Goal: Task Accomplishment & Management: Use online tool/utility

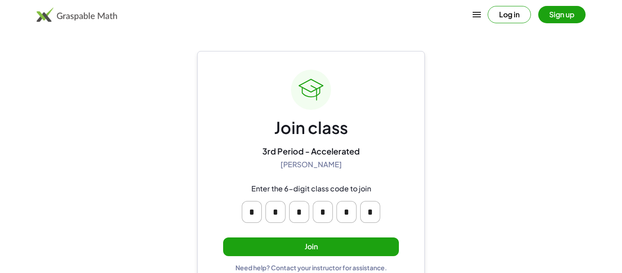
scroll to position [17, 0]
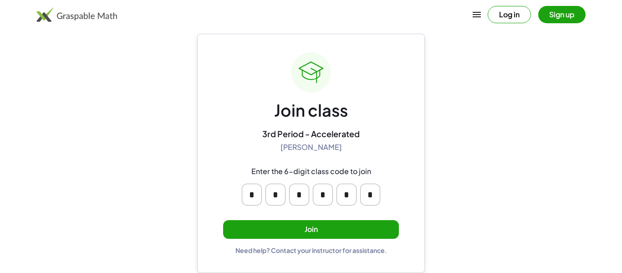
click at [347, 226] on button "Join" at bounding box center [311, 229] width 176 height 19
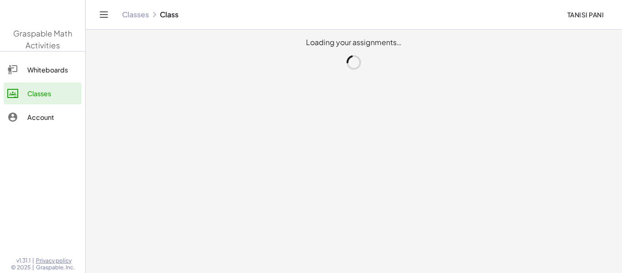
click at [252, 160] on main "Loading your assignments…" at bounding box center [354, 136] width 536 height 273
